Goal: Task Accomplishment & Management: Use online tool/utility

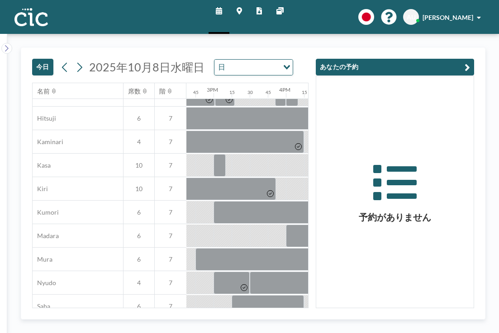
scroll to position [6, 1059]
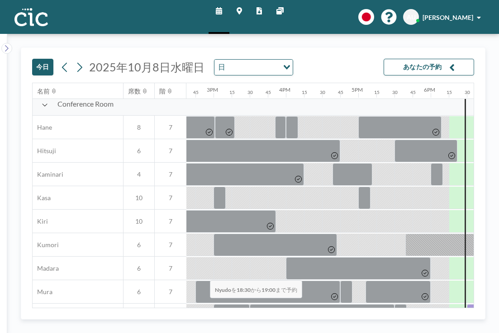
drag, startPoint x: 192, startPoint y: 258, endPoint x: 207, endPoint y: 259, distance: 15.4
click at [467, 304] on div at bounding box center [485, 315] width 36 height 23
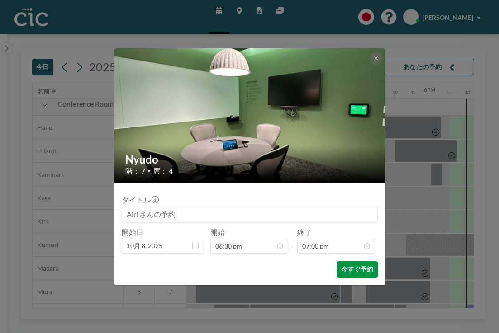
click at [337, 261] on button "今すぐ予約" at bounding box center [357, 269] width 40 height 17
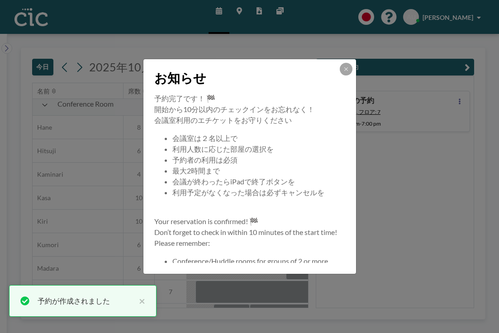
scroll to position [62, 0]
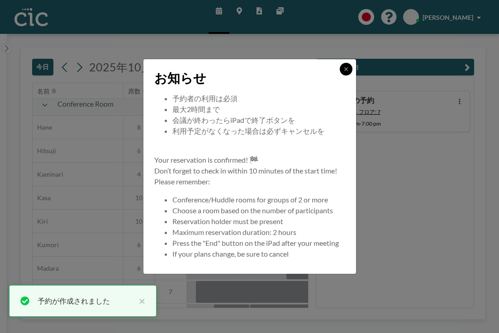
click at [340, 76] on button at bounding box center [346, 69] width 13 height 13
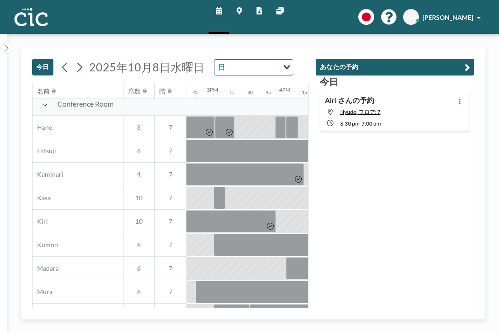
click at [413, 153] on div "今日 Airi さんの予約 Nyudo, フロア: 7 6:30 PM - 7:00 PM" at bounding box center [395, 192] width 158 height 233
click at [276, 48] on div "今日 2025年10月8日水曜日 日 Loading..." at bounding box center [170, 65] width 276 height 35
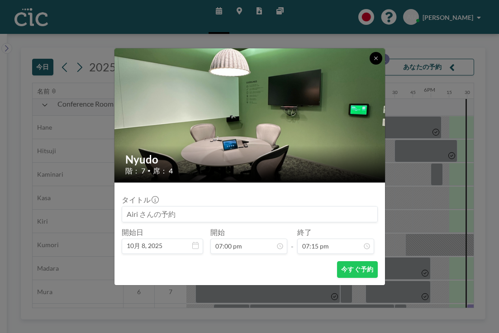
click at [370, 65] on button at bounding box center [376, 58] width 13 height 13
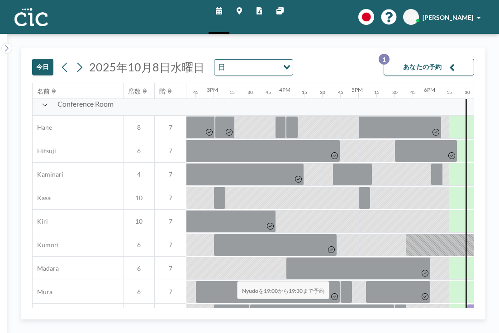
drag, startPoint x: 219, startPoint y: 261, endPoint x: 234, endPoint y: 260, distance: 15.4
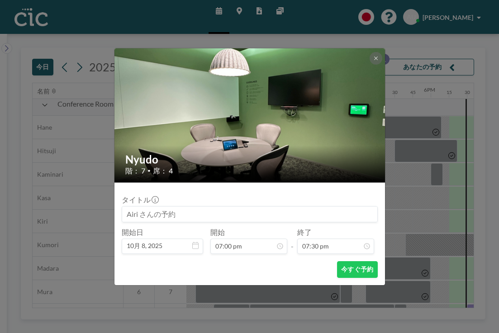
scroll to position [1126, 0]
click at [337, 261] on button "今すぐ予約" at bounding box center [357, 269] width 40 height 17
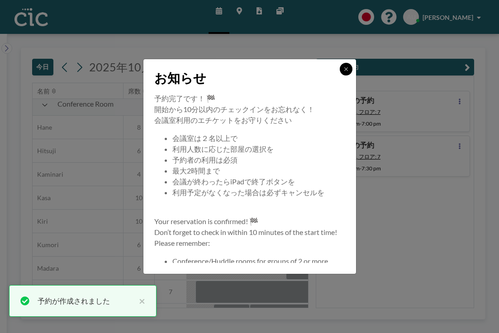
click at [340, 76] on button at bounding box center [346, 69] width 13 height 13
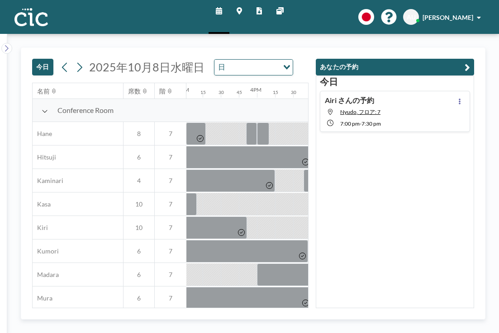
scroll to position [0, 1088]
click at [464, 311] on div at bounding box center [469, 322] width 10 height 23
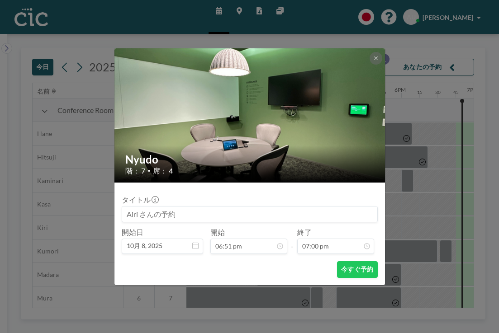
scroll to position [0, 1086]
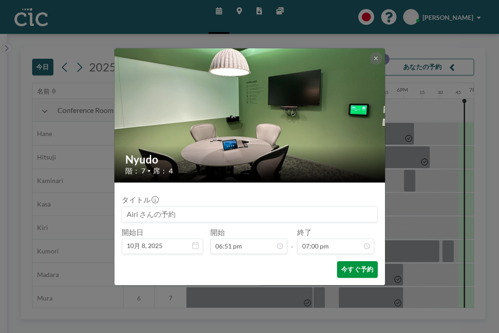
click at [342, 261] on button "今すぐ予約" at bounding box center [357, 269] width 40 height 17
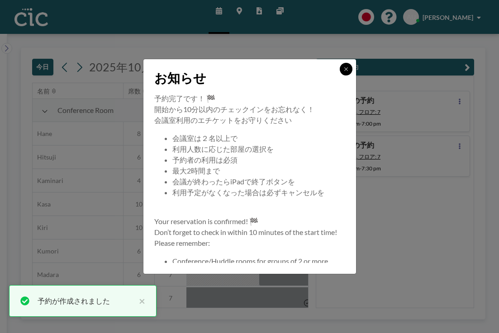
click at [340, 76] on button at bounding box center [346, 69] width 13 height 13
